Goal: Information Seeking & Learning: Learn about a topic

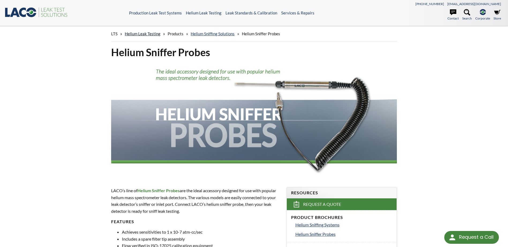
click at [150, 34] on link "Helium Leak Testing" at bounding box center [143, 33] width 36 height 5
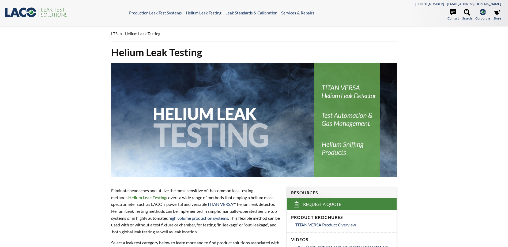
select select "Language Translate Widget"
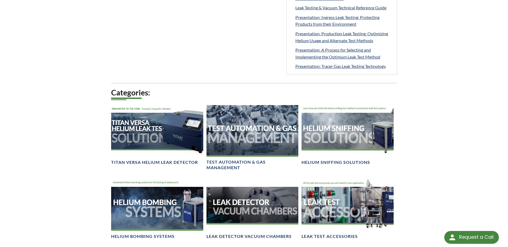
scroll to position [294, 0]
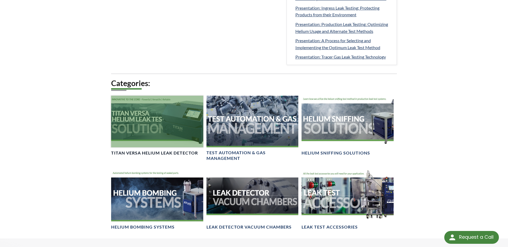
click at [146, 147] on div at bounding box center [157, 122] width 92 height 52
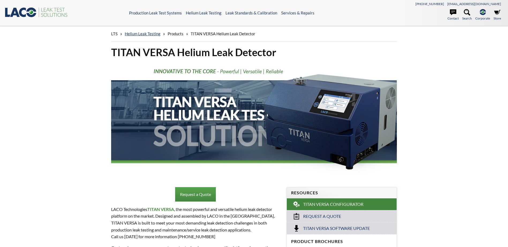
select select "Language Translate Widget"
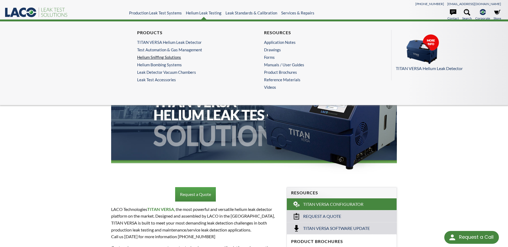
click at [178, 59] on link "Helium Sniffing Solutions" at bounding box center [189, 57] width 104 height 5
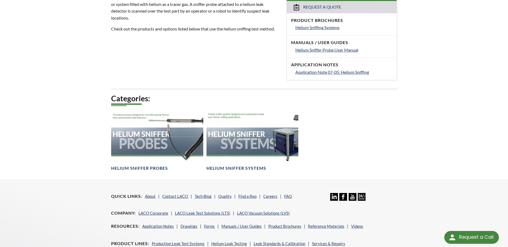
scroll to position [107, 0]
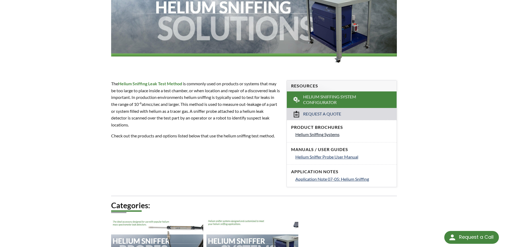
click at [329, 134] on span "Helium Sniffing Systems" at bounding box center [317, 134] width 44 height 5
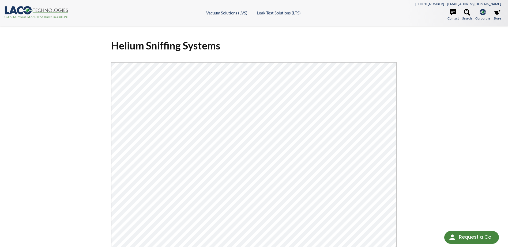
select select "Language Translate Widget"
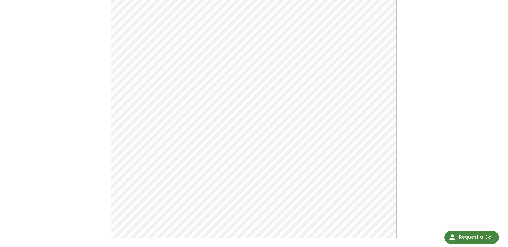
scroll to position [80, 0]
